Goal: Use online tool/utility: Utilize a website feature to perform a specific function

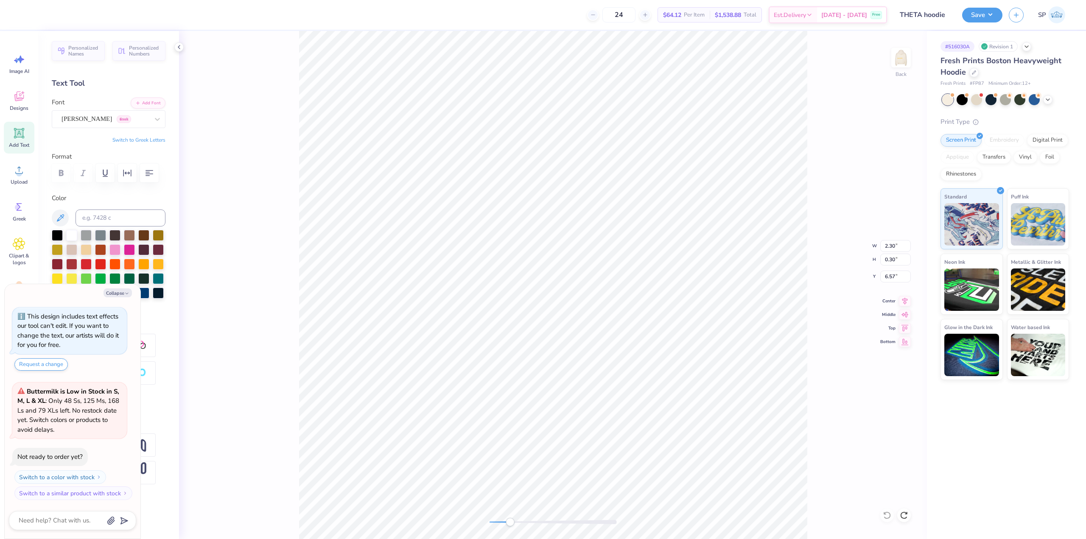
type textarea "x"
type input "3.07"
type input "0.40"
type textarea "x"
type input "0.09"
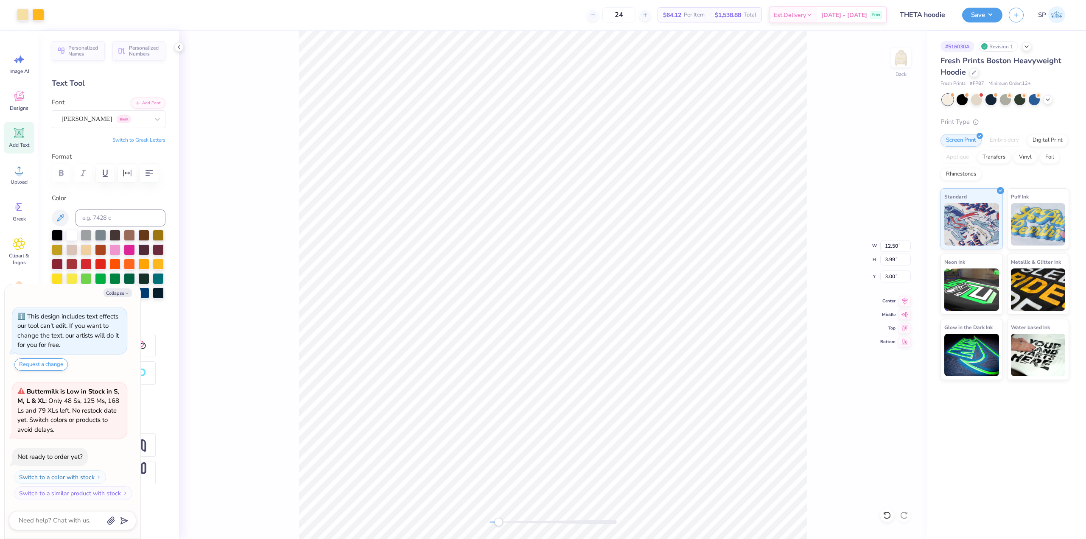
type input "0.36"
type input "4.41"
click at [20, 178] on div "Upload" at bounding box center [19, 175] width 31 height 32
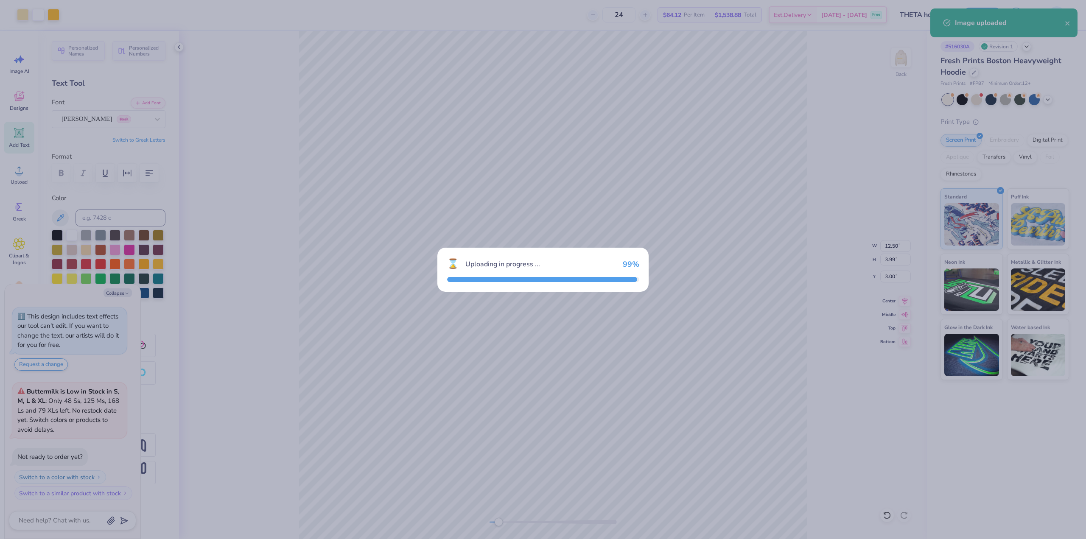
type textarea "x"
type input "15.00"
type input "4.99"
type input "4.25"
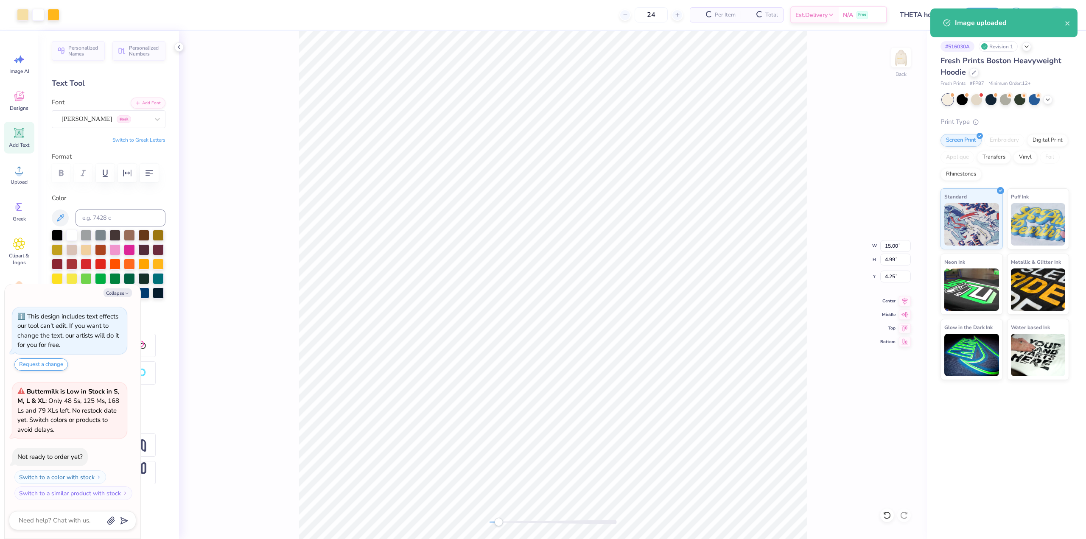
type textarea "x"
click at [898, 244] on input "15.00" at bounding box center [895, 246] width 31 height 12
type input "12.5"
type textarea "x"
type input "12.50"
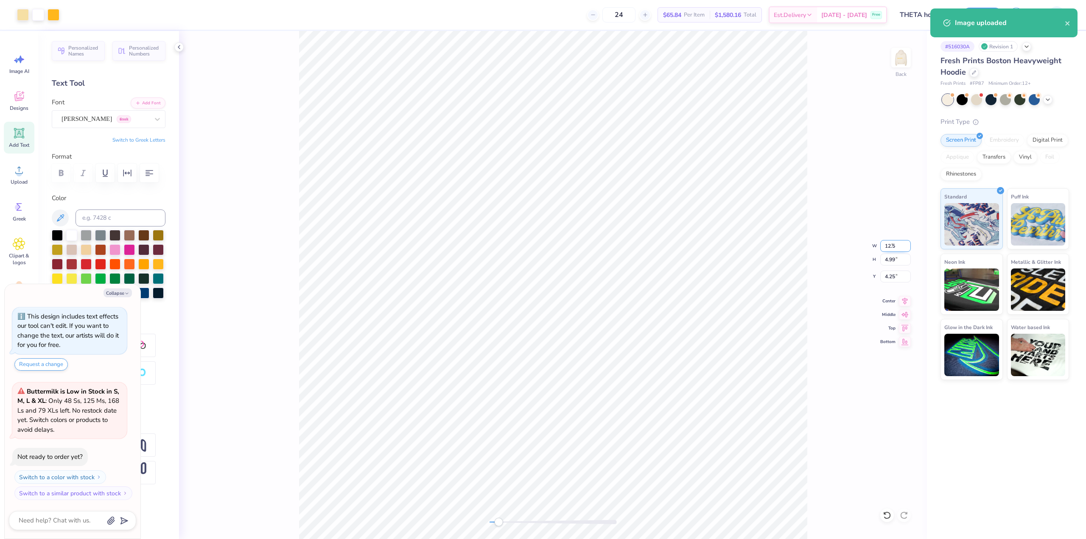
type input "4.16"
type input "4.67"
type textarea "x"
type input "3.99"
type input "3.00"
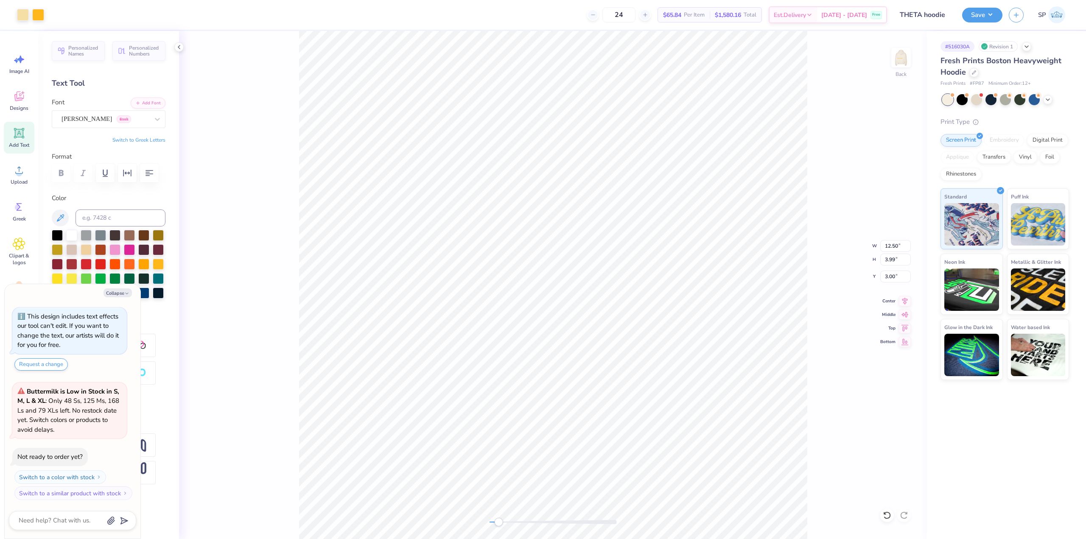
type textarea "x"
type input "4.16"
type input "4.67"
type textarea "x"
type input "3.99"
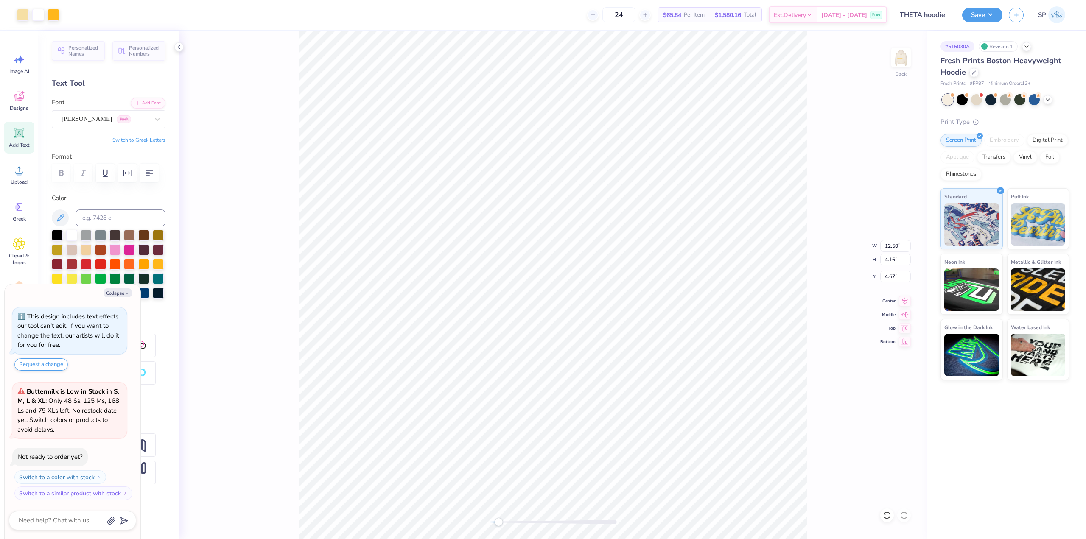
type input "3.00"
click at [12, 171] on div "Upload" at bounding box center [19, 175] width 31 height 32
click at [20, 175] on circle at bounding box center [19, 174] width 6 height 6
click at [14, 165] on icon at bounding box center [19, 170] width 13 height 13
type textarea "x"
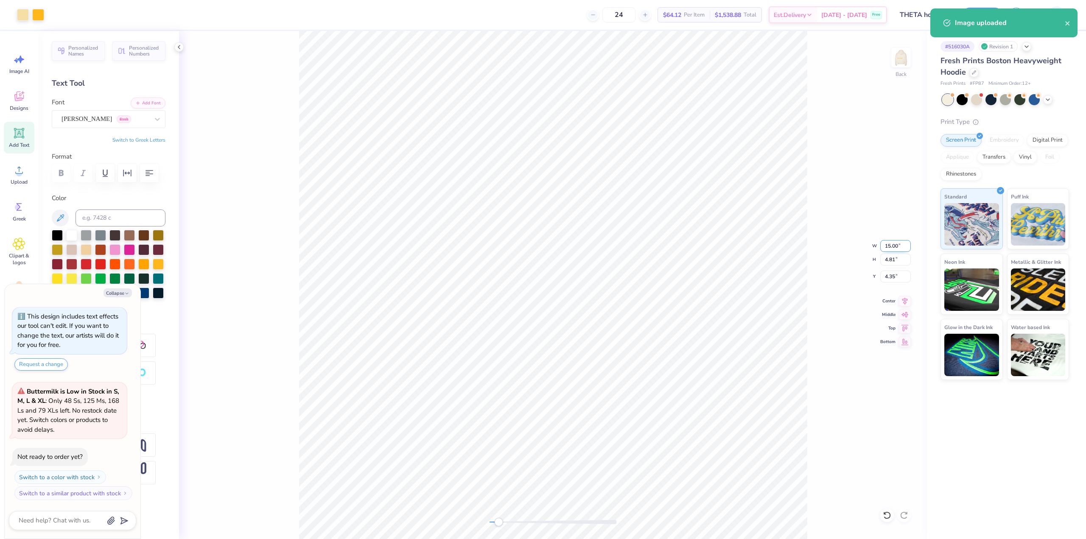
click at [894, 249] on input "15.00" at bounding box center [895, 246] width 31 height 12
type input "12.5"
type textarea "x"
type input "12.50"
type input "4.01"
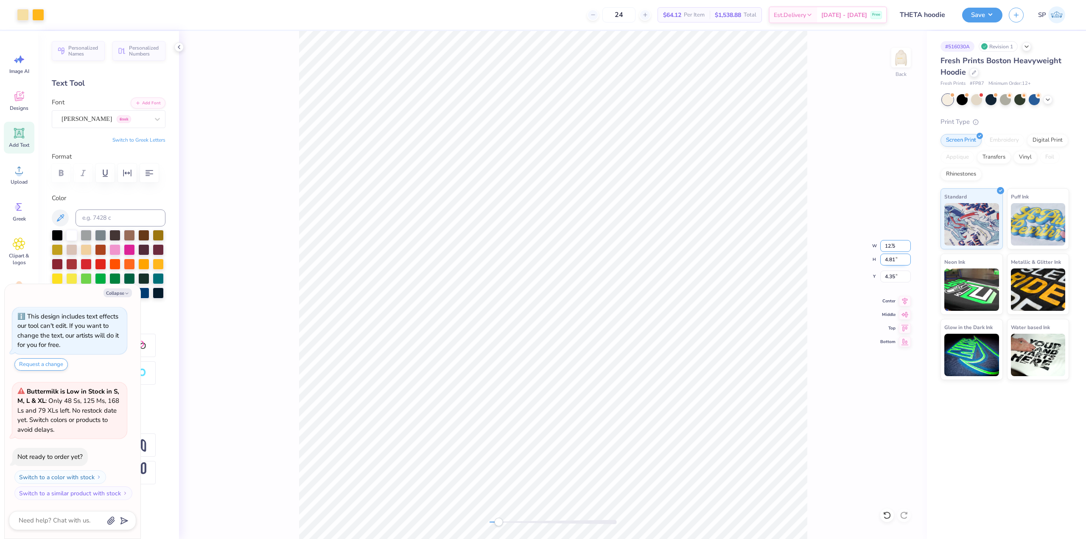
type input "6.97"
type textarea "x"
type input "3.99"
type input "3.00"
type textarea "x"
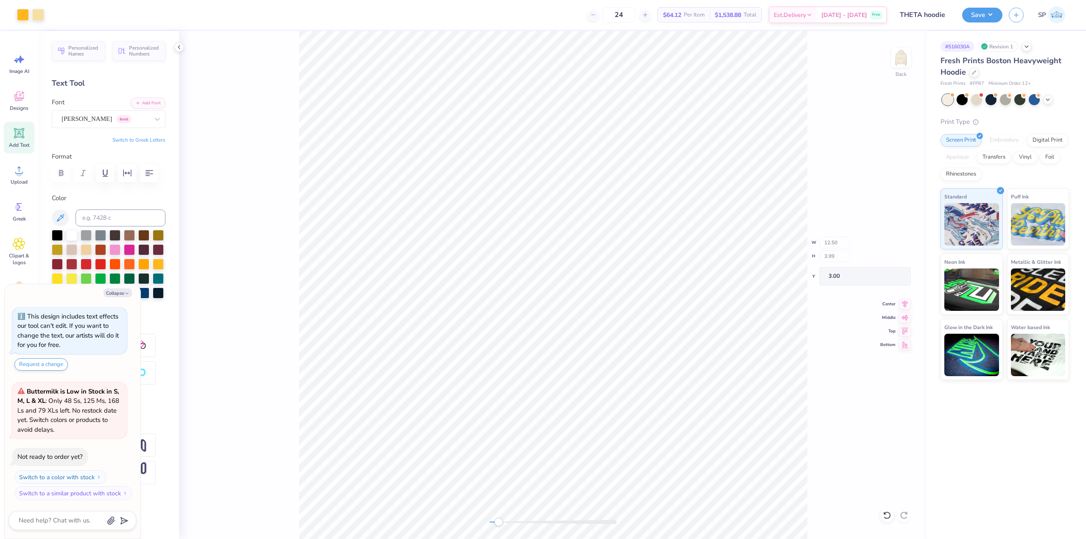
type input "4.01"
click at [892, 282] on input "6.97" at bounding box center [895, 277] width 31 height 12
type input "3"
click at [907, 298] on icon at bounding box center [905, 300] width 12 height 10
click at [581, 481] on li "Send Backward" at bounding box center [583, 481] width 67 height 17
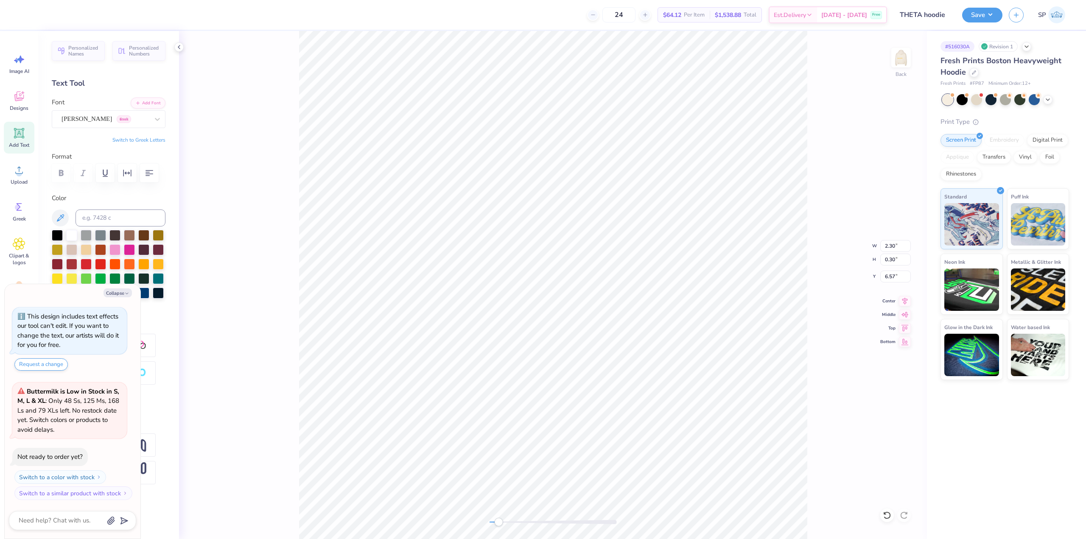
type textarea "x"
type input "2.76"
type input "0.36"
click at [888, 64] on div "Back" at bounding box center [553, 285] width 748 height 508
click at [898, 60] on img at bounding box center [901, 58] width 34 height 34
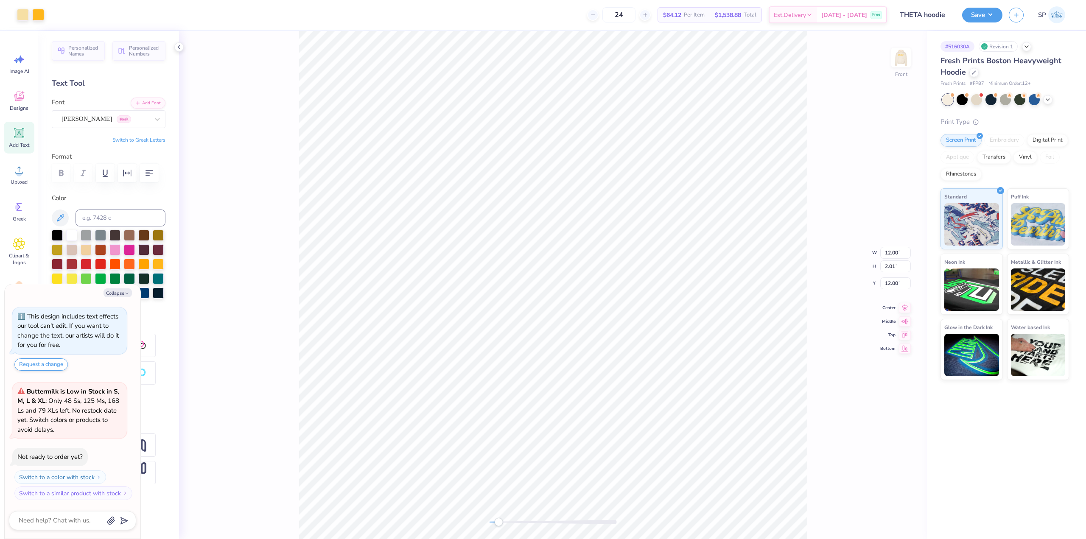
type textarea "x"
click at [890, 275] on input "12.00" at bounding box center [895, 277] width 31 height 12
type input "3"
click at [903, 304] on icon at bounding box center [905, 300] width 12 height 10
type textarea "x"
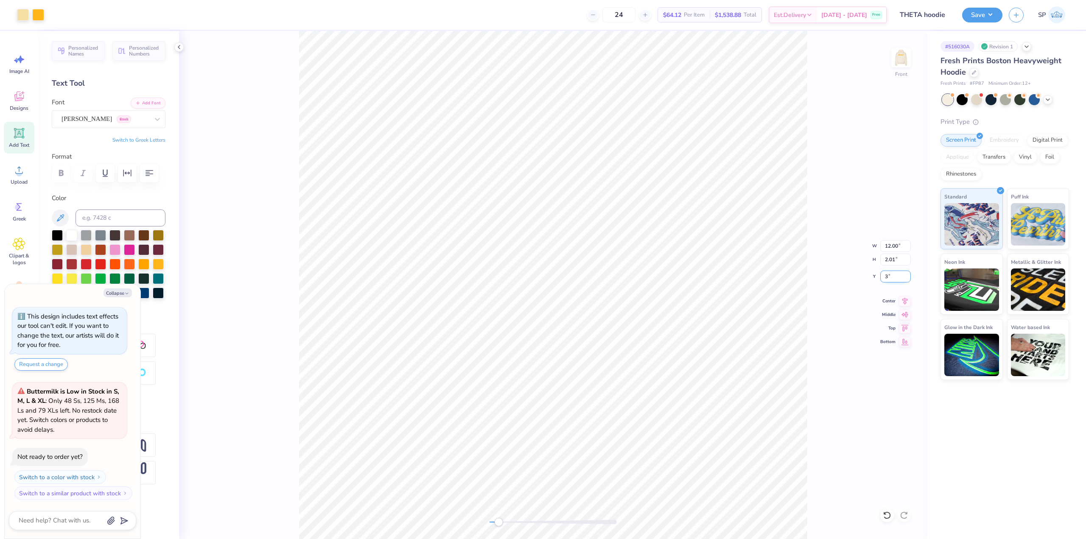
click at [891, 275] on input "3" at bounding box center [895, 277] width 31 height 12
type input "6"
click at [900, 56] on img at bounding box center [901, 58] width 34 height 34
click at [902, 65] on img at bounding box center [901, 58] width 34 height 34
click at [900, 54] on img at bounding box center [901, 58] width 34 height 34
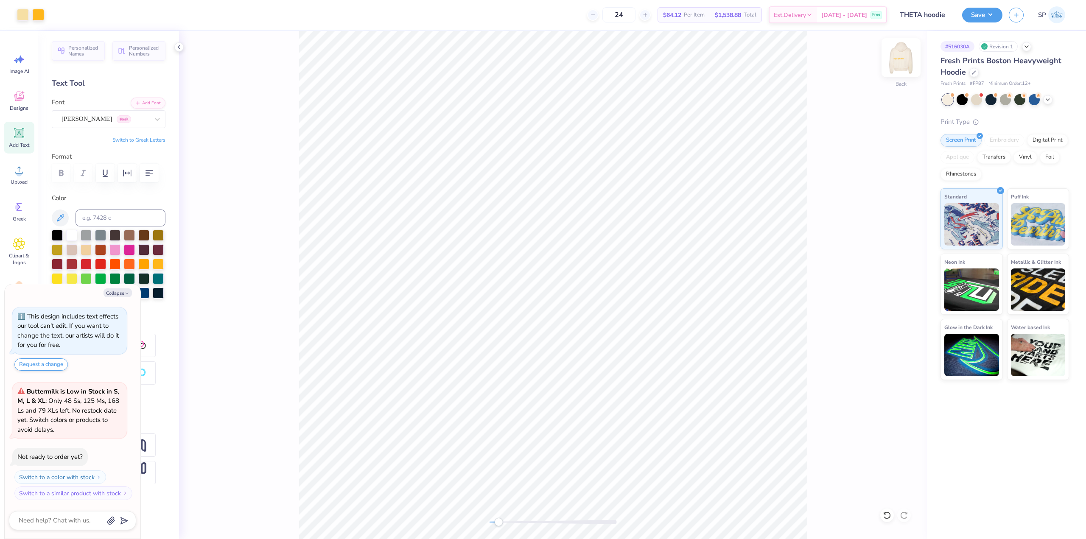
click at [896, 59] on img at bounding box center [901, 58] width 34 height 34
click at [978, 16] on button "Save" at bounding box center [982, 13] width 40 height 15
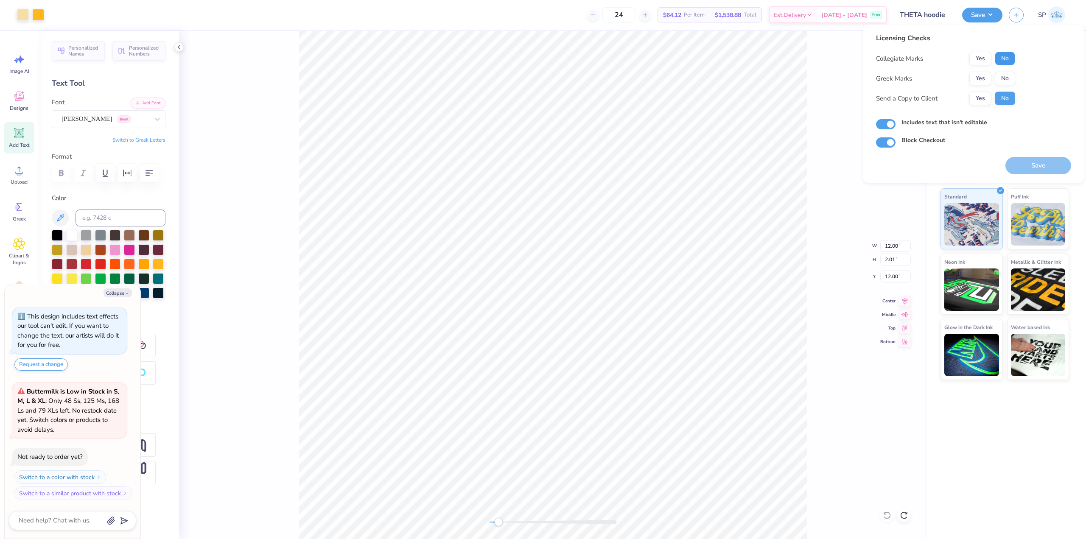
click at [1004, 58] on button "No" at bounding box center [1005, 59] width 20 height 14
click at [982, 78] on button "Yes" at bounding box center [980, 79] width 22 height 14
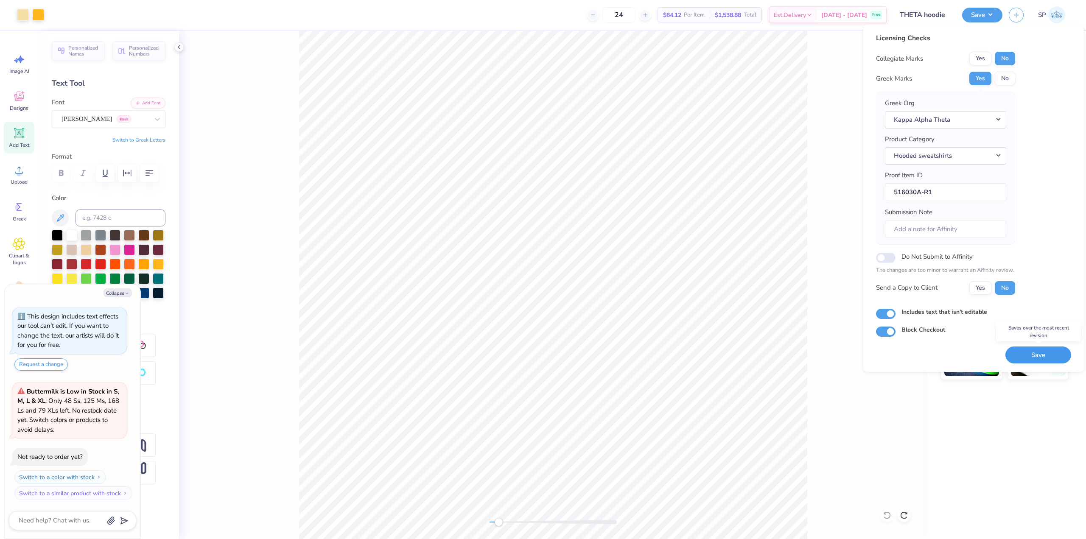
click at [1045, 357] on button "Save" at bounding box center [1039, 355] width 66 height 17
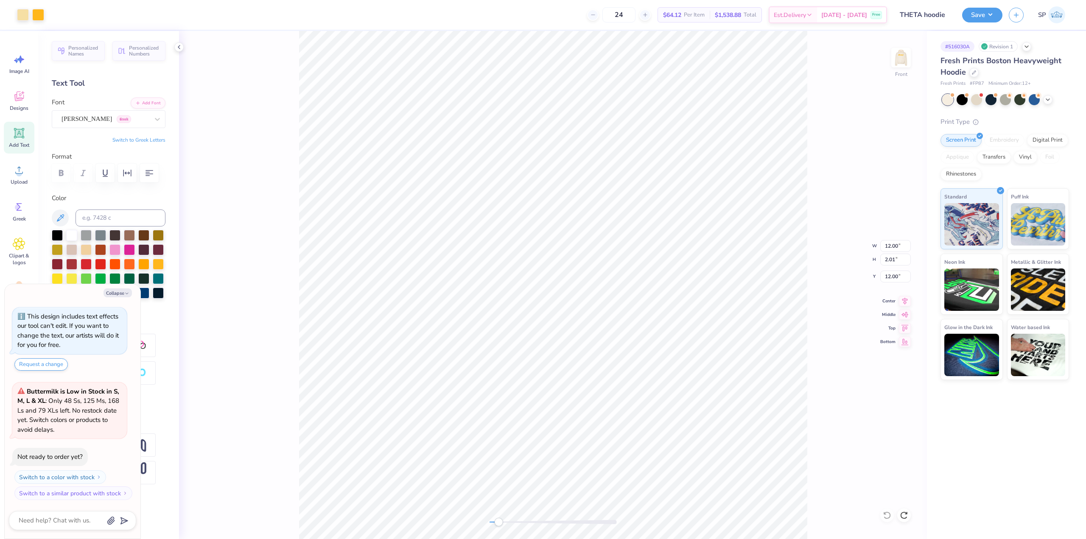
type textarea "x"
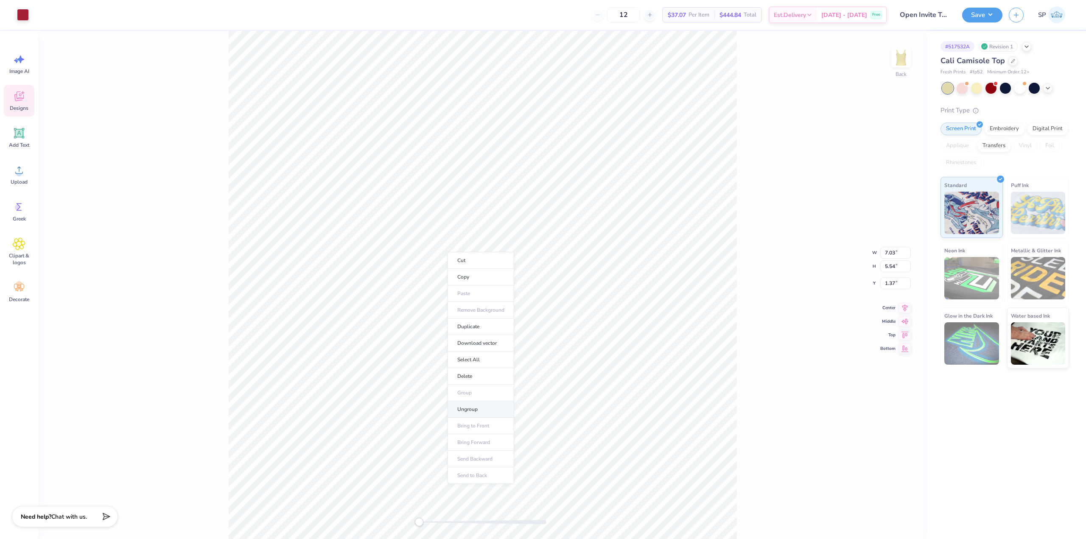
click at [481, 407] on li "Ungroup" at bounding box center [481, 409] width 67 height 17
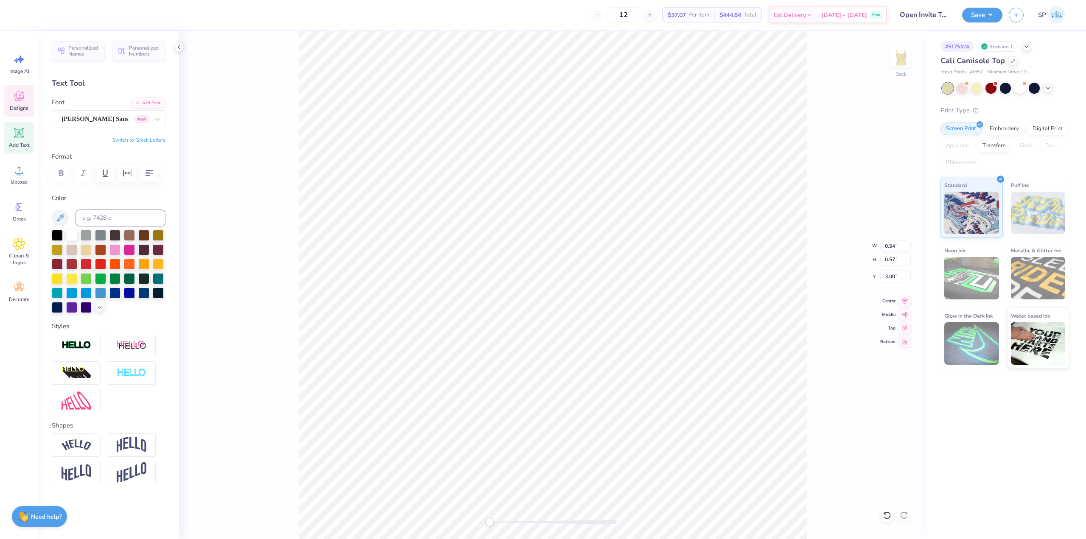
type input "0.54"
type input "0.57"
type input "3.00"
click at [25, 204] on icon at bounding box center [19, 207] width 13 height 13
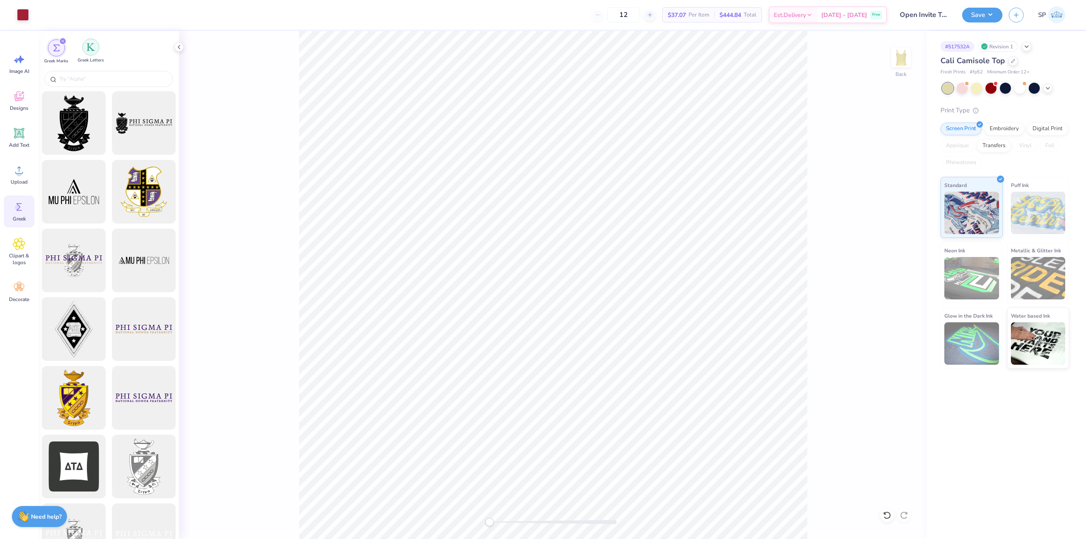
click at [96, 49] on div "filter for Greek Letters" at bounding box center [90, 47] width 17 height 17
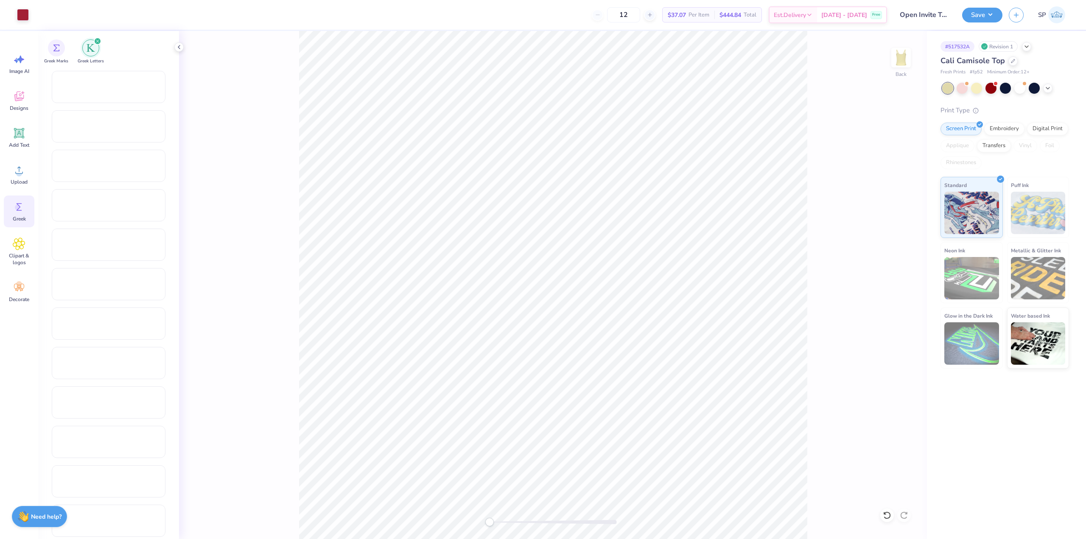
scroll to position [382, 0]
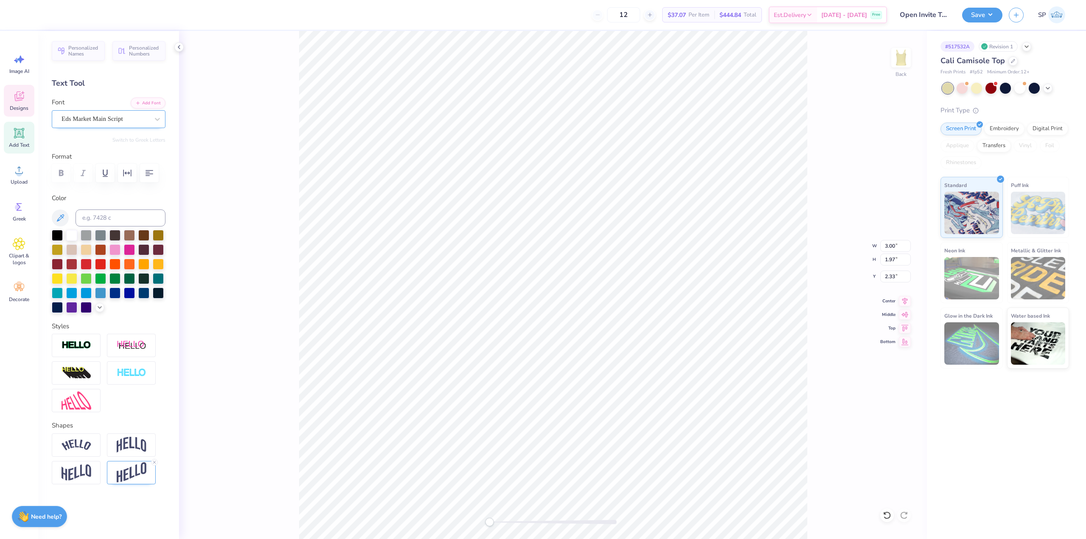
click at [121, 127] on div "Eds Market Main Script" at bounding box center [109, 119] width 114 height 18
type input "gree"
click at [105, 118] on div "Eds Market Main Script" at bounding box center [105, 118] width 89 height 13
type textarea "X"
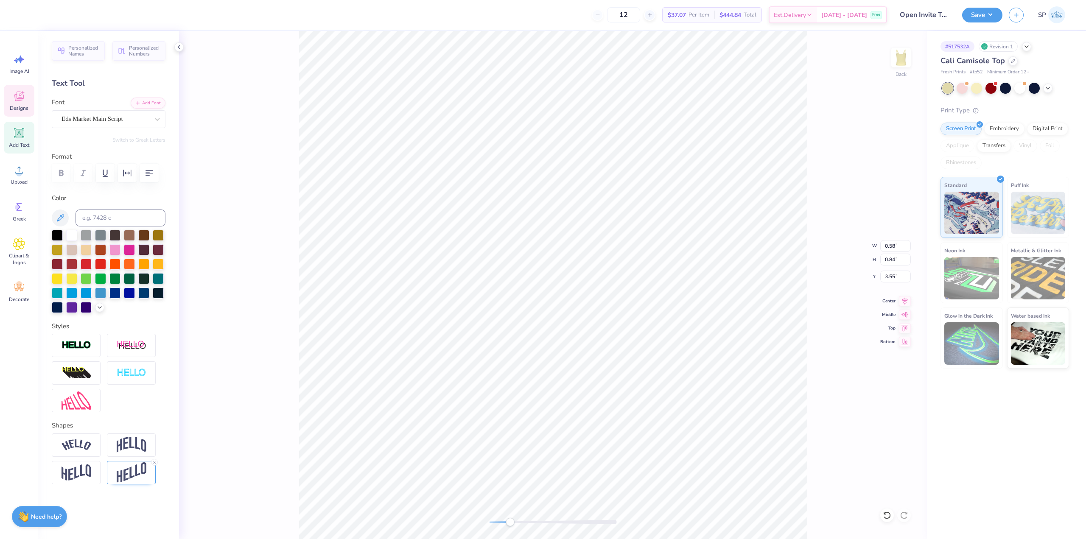
type input "0.58"
type input "0.84"
type input "3.55"
drag, startPoint x: 152, startPoint y: 464, endPoint x: 202, endPoint y: 450, distance: 51.2
click at [153, 464] on icon at bounding box center [154, 462] width 5 height 5
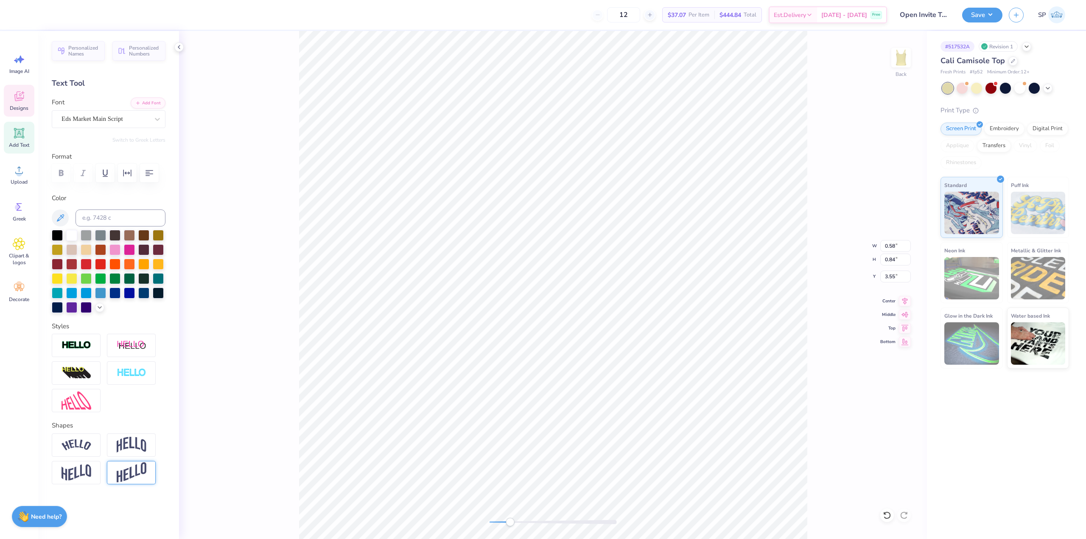
type input "0.46"
type input "0.56"
type input "2.93"
click at [576, 403] on li "Group" at bounding box center [584, 404] width 67 height 17
click at [890, 276] on input "1.37" at bounding box center [895, 277] width 31 height 12
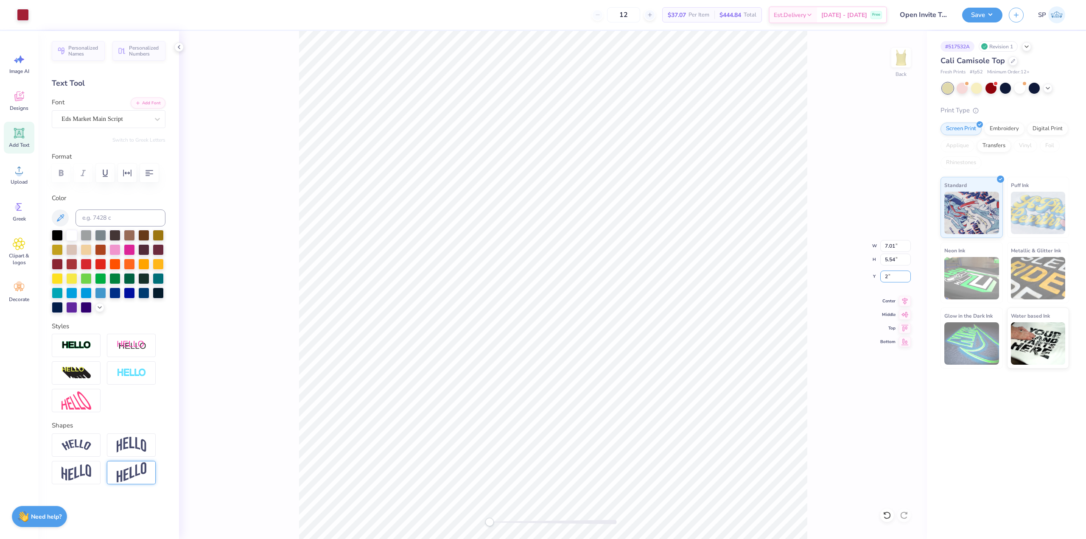
type input "2"
click at [894, 275] on input "1.37" at bounding box center [895, 277] width 31 height 12
type input "2"
click at [595, 415] on li "Ungroup" at bounding box center [601, 420] width 67 height 17
click at [24, 16] on div at bounding box center [23, 14] width 12 height 12
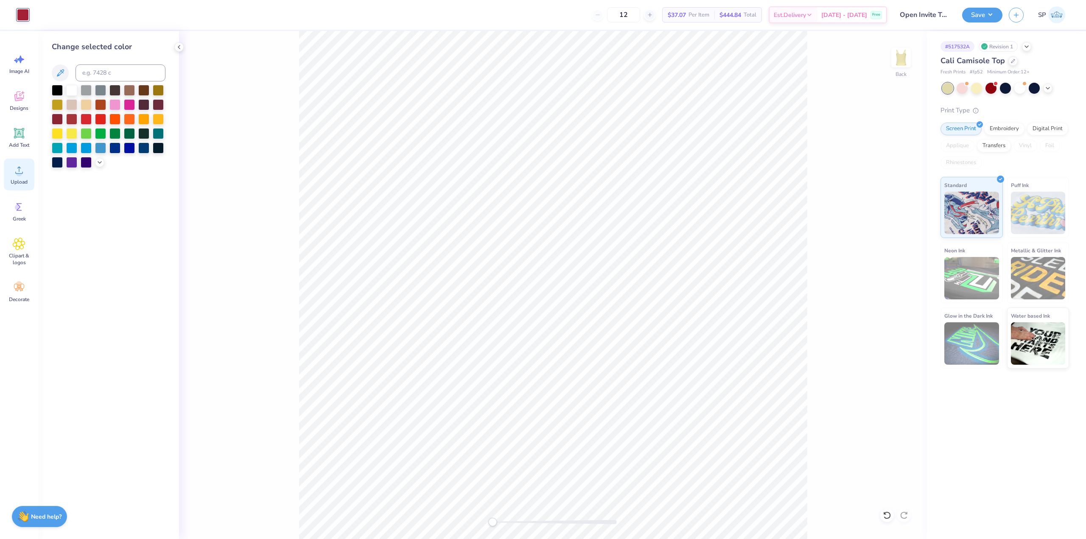
click at [18, 161] on div "Upload" at bounding box center [19, 175] width 31 height 32
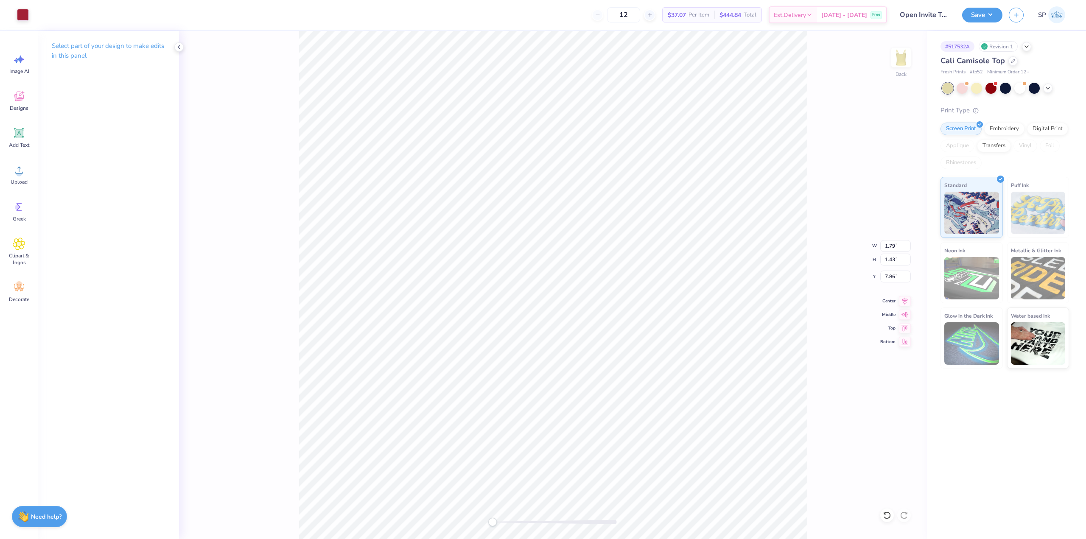
type input "1.79"
type input "1.43"
type input "7.86"
click at [518, 517] on div "Back W 1.79 1.79 " H 1.43 1.43 " Y 7.86 7.86 " Center Middle Top Bottom" at bounding box center [553, 285] width 748 height 508
click at [516, 523] on div "Accessibility label" at bounding box center [516, 522] width 8 height 8
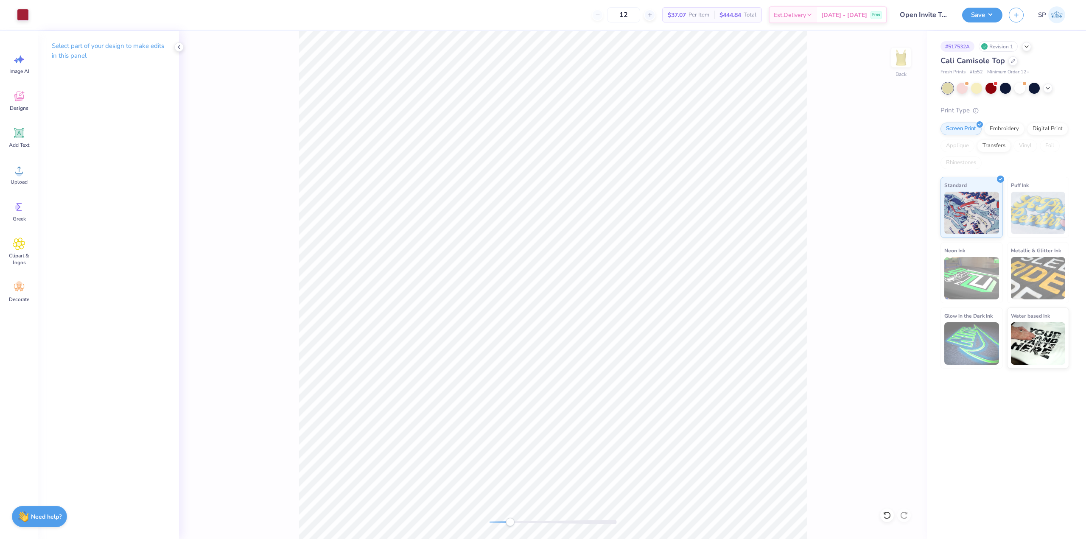
drag, startPoint x: 514, startPoint y: 521, endPoint x: 510, endPoint y: 523, distance: 4.7
click at [510, 523] on div "Accessibility label" at bounding box center [510, 522] width 8 height 8
type input "3.09"
type input "2.47"
click at [479, 444] on li "Send to Back" at bounding box center [475, 447] width 67 height 17
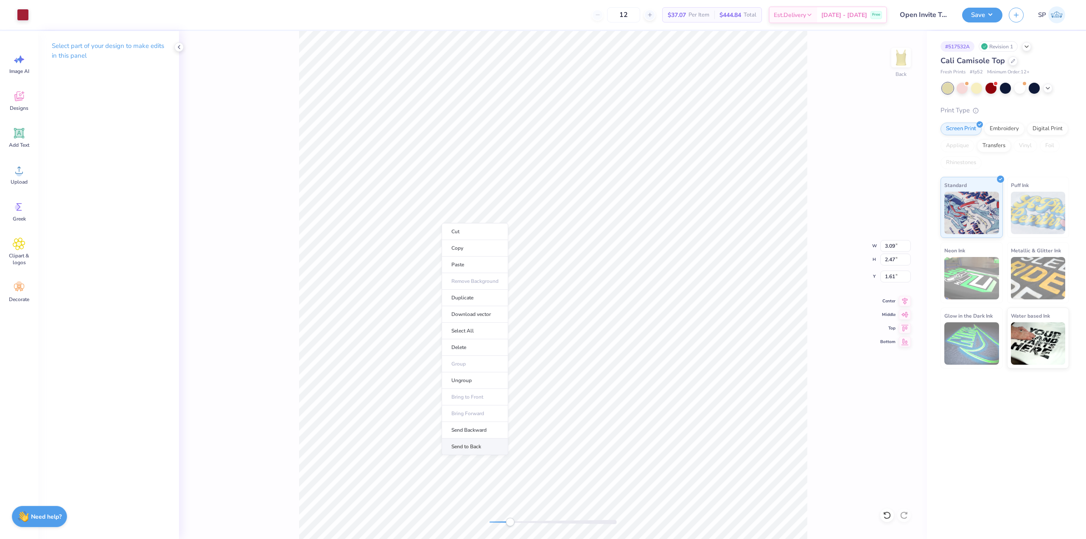
type input "2.01"
type input "2.06"
type input "1.09"
type input "2.00"
type input "0.28"
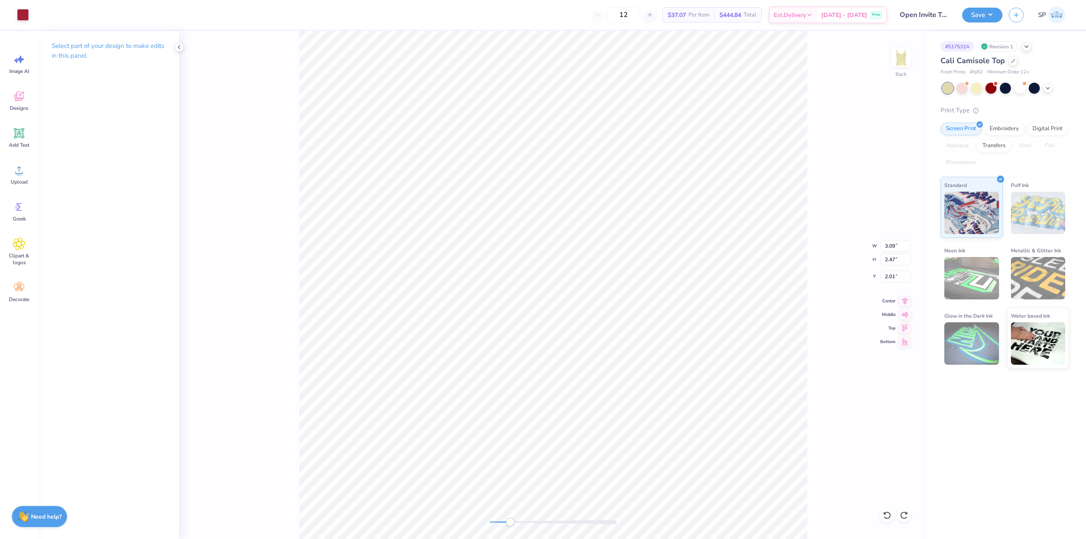
type input "0.38"
type input "2.91"
click at [670, 353] on li "Group" at bounding box center [677, 350] width 67 height 17
click at [896, 273] on input "2.01" at bounding box center [895, 277] width 31 height 12
type input "2"
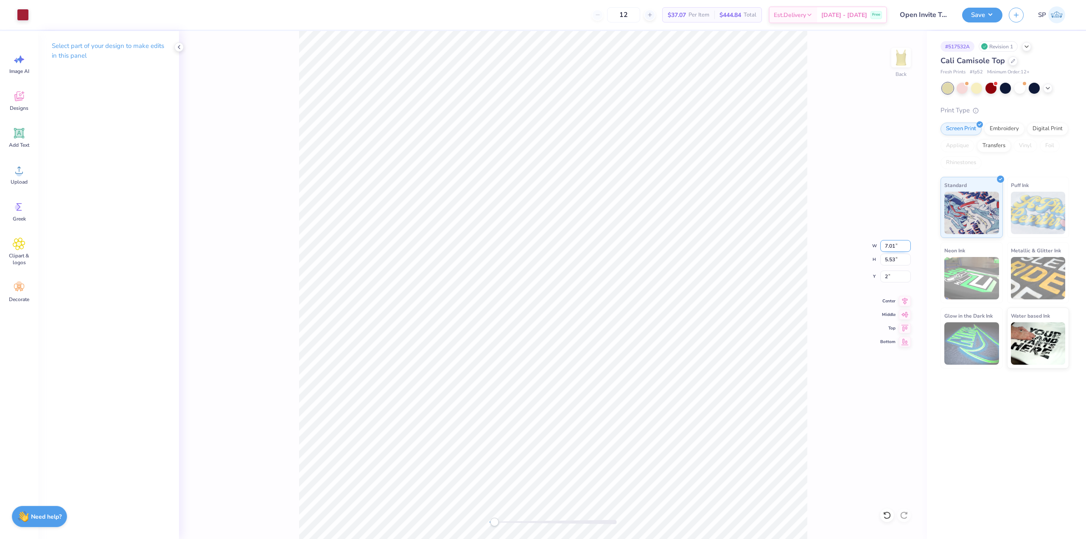
click at [897, 249] on input "7.01" at bounding box center [895, 246] width 31 height 12
type input "7.00"
type input "5.52"
type input "2.01"
drag, startPoint x: 890, startPoint y: 283, endPoint x: 890, endPoint y: 275, distance: 8.5
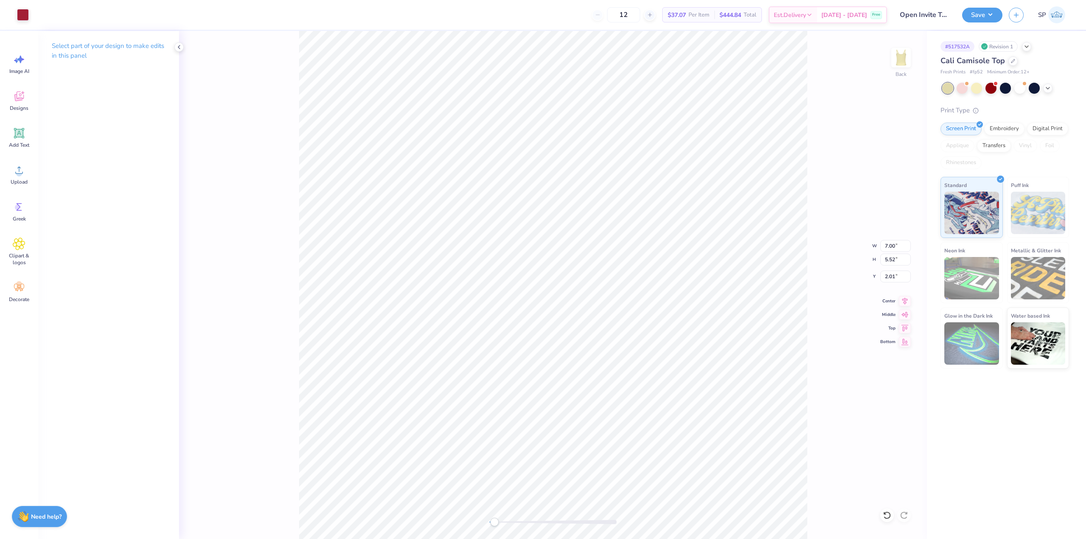
click at [890, 281] on div "Back W 7.00 7.00 " H 5.52 5.52 " Y 2.01 2.01 " Center Middle Top Bottom" at bounding box center [553, 285] width 748 height 508
click at [890, 275] on div "Back W 7.00 H 5.52 Y 2.01 Center Middle Top Bottom" at bounding box center [553, 285] width 748 height 508
click at [900, 277] on input "2.01" at bounding box center [895, 277] width 31 height 12
type input "2"
click at [977, 16] on button "Save" at bounding box center [982, 13] width 40 height 15
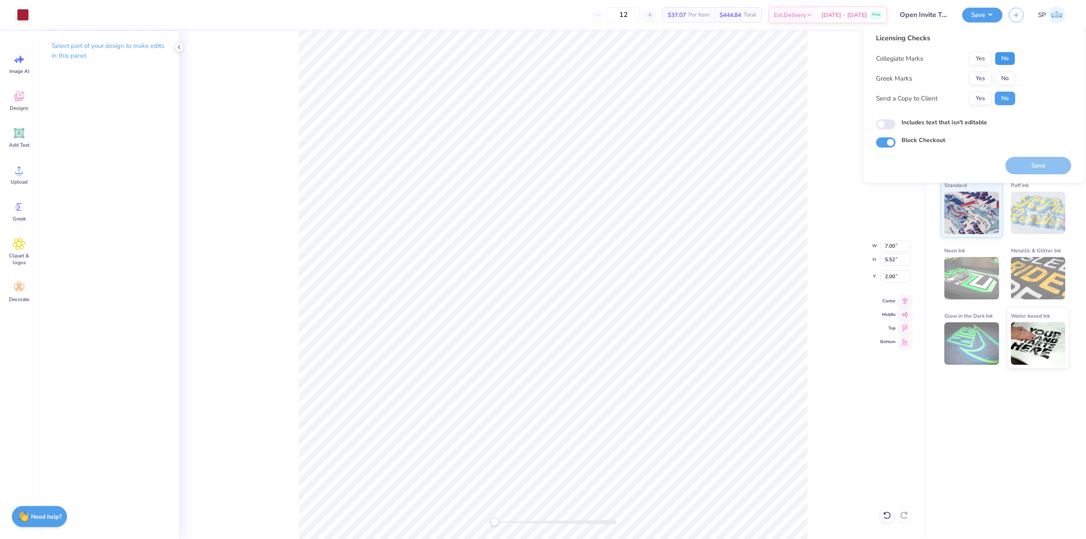
click at [1001, 60] on button "No" at bounding box center [1005, 59] width 20 height 14
click at [980, 81] on button "Yes" at bounding box center [980, 79] width 22 height 14
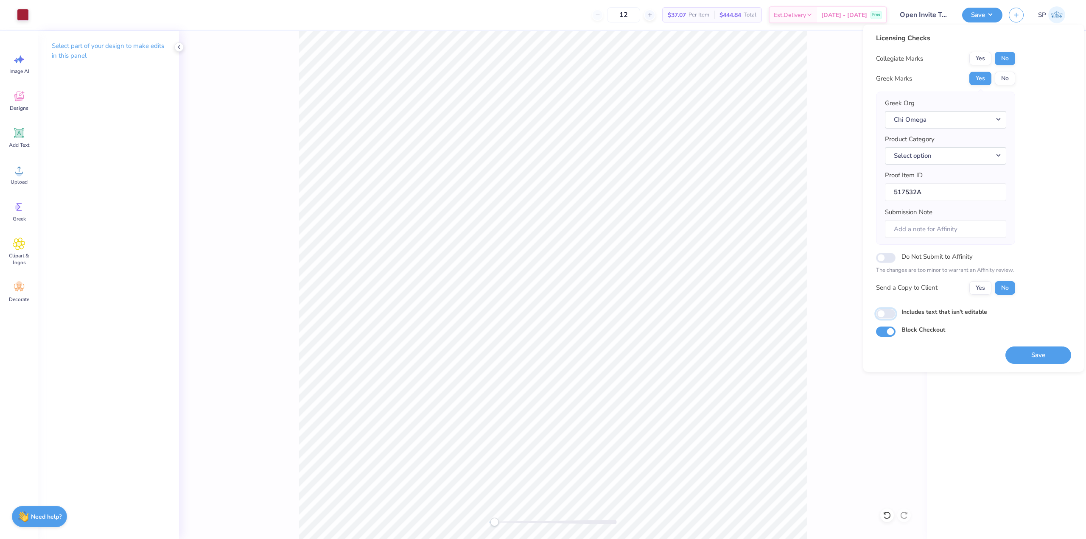
click at [885, 314] on input "Includes text that isn't editable" at bounding box center [886, 314] width 20 height 10
checkbox input "true"
click at [1047, 358] on button "Save" at bounding box center [1039, 355] width 66 height 17
